Goal: Register for event/course

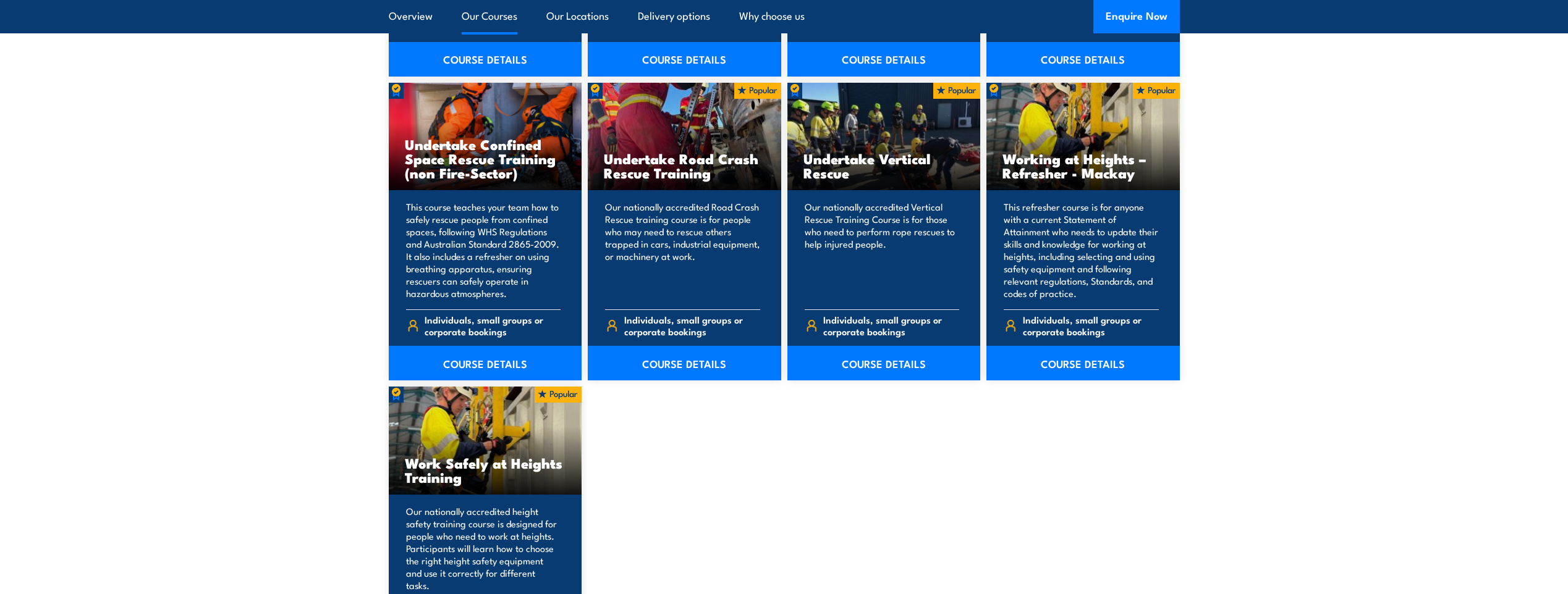
scroll to position [1421, 0]
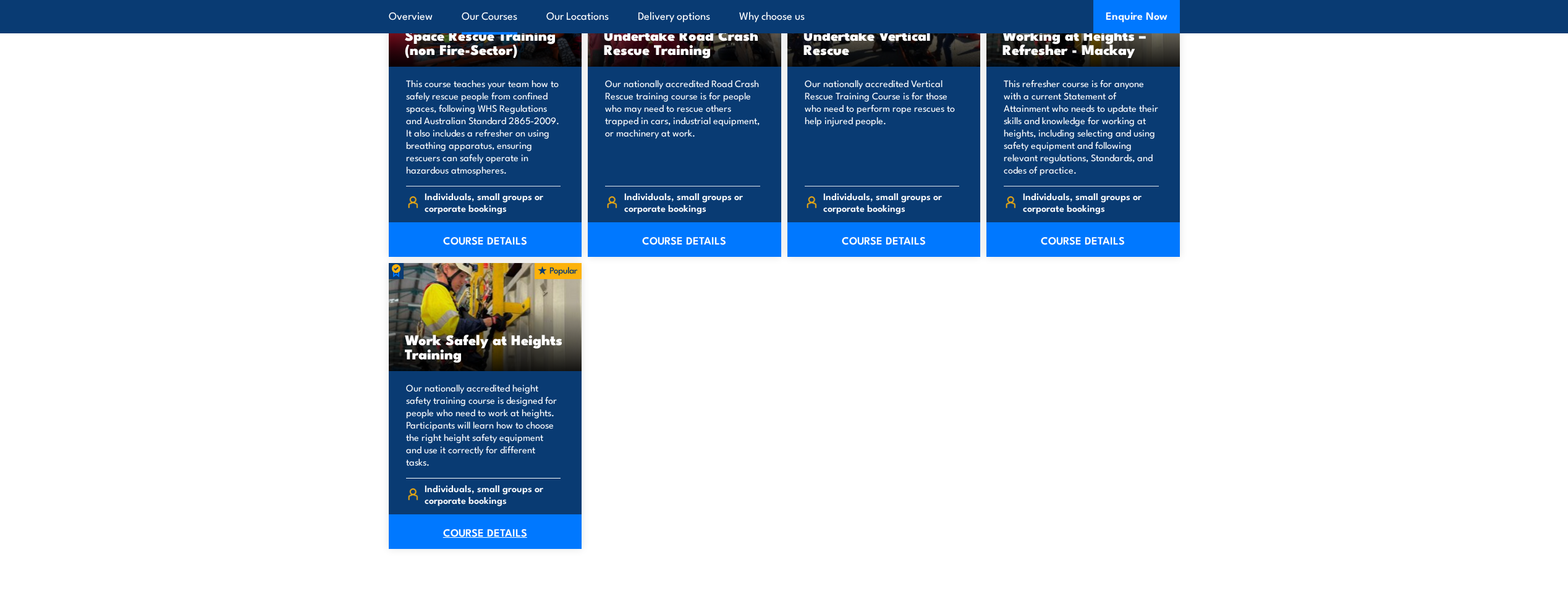
click at [475, 515] on link "COURSE DETAILS" at bounding box center [485, 532] width 194 height 35
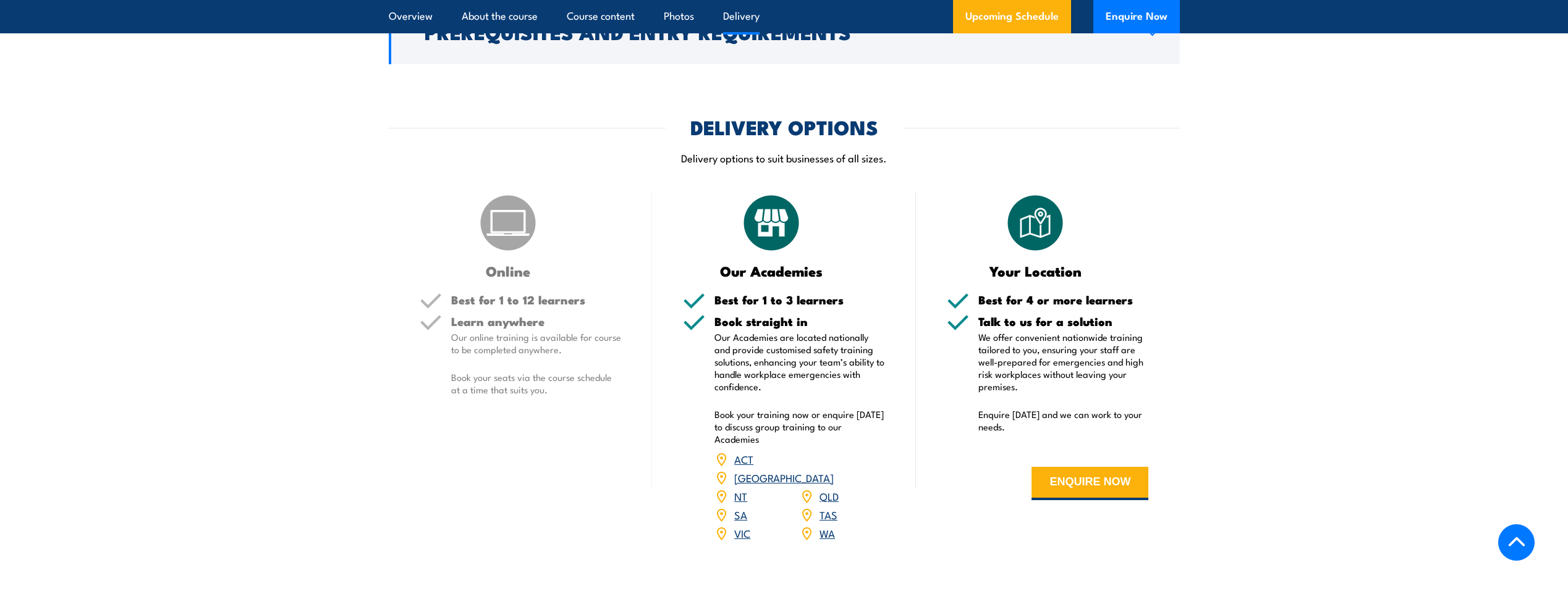
scroll to position [1421, 0]
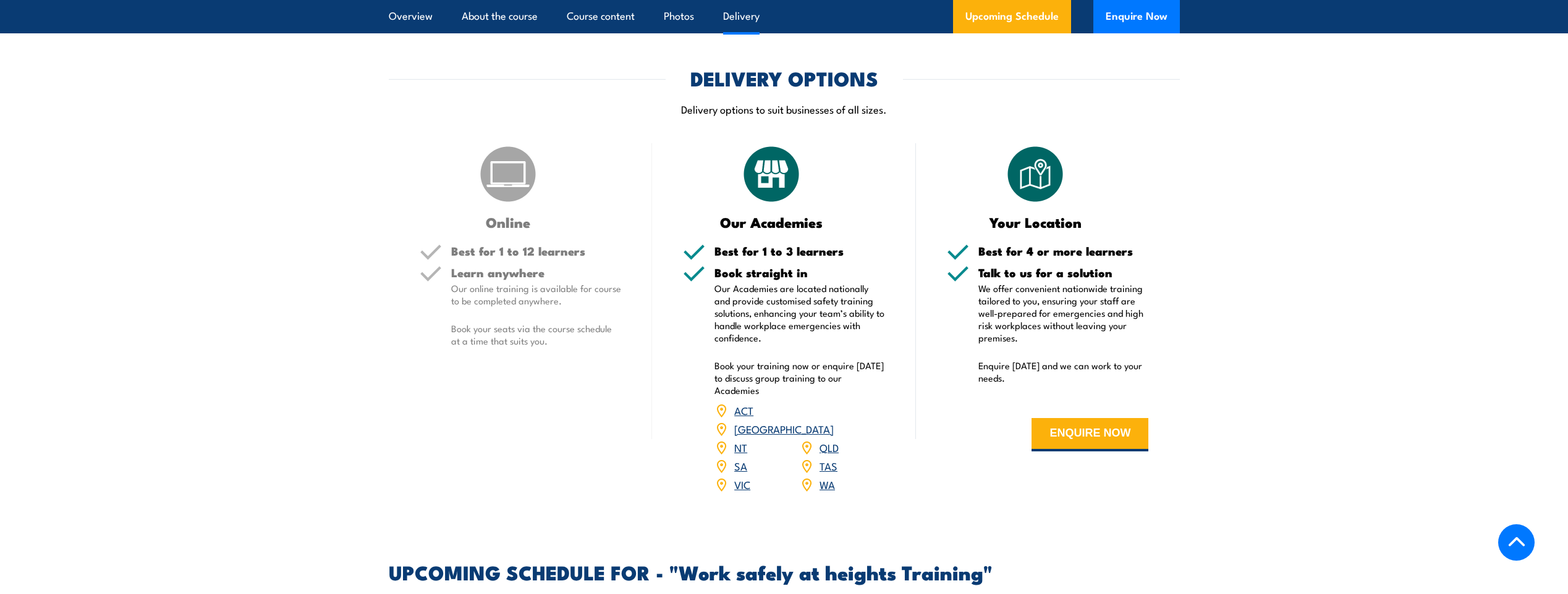
click at [832, 440] on link "QLD" at bounding box center [828, 447] width 19 height 15
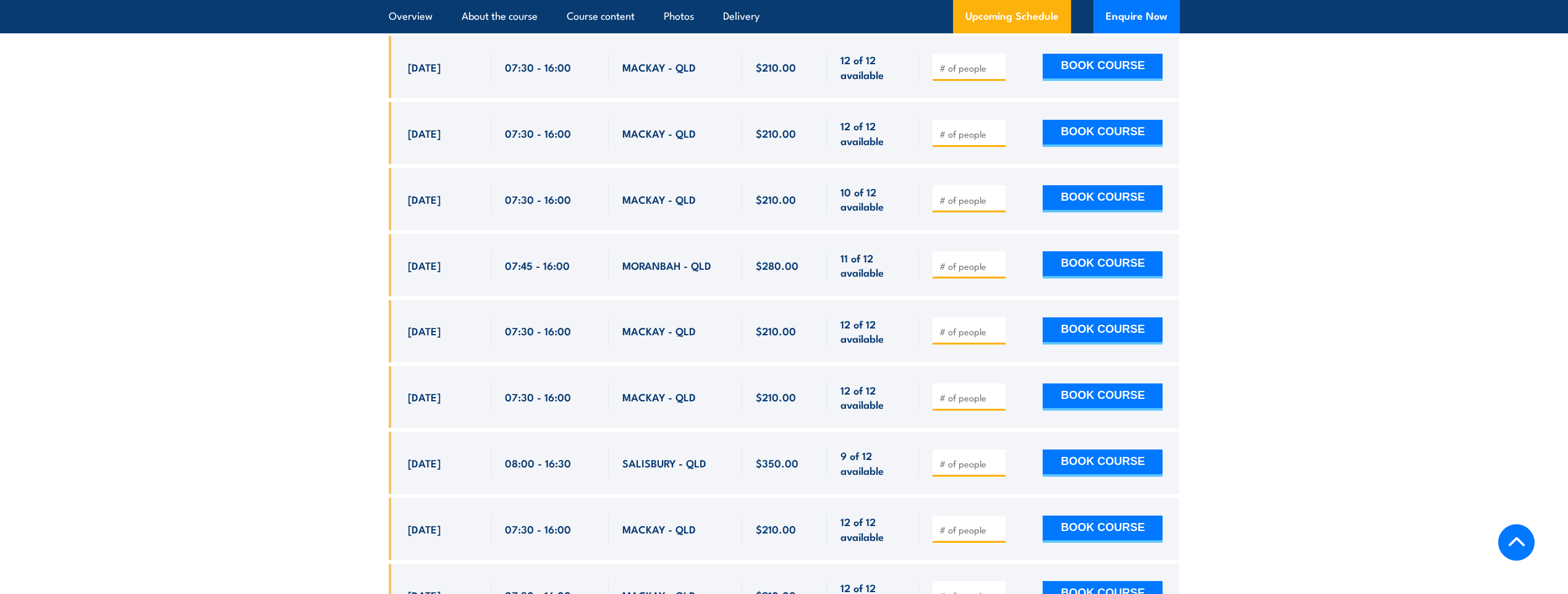
scroll to position [2522, 0]
